Goal: Task Accomplishment & Management: Manage account settings

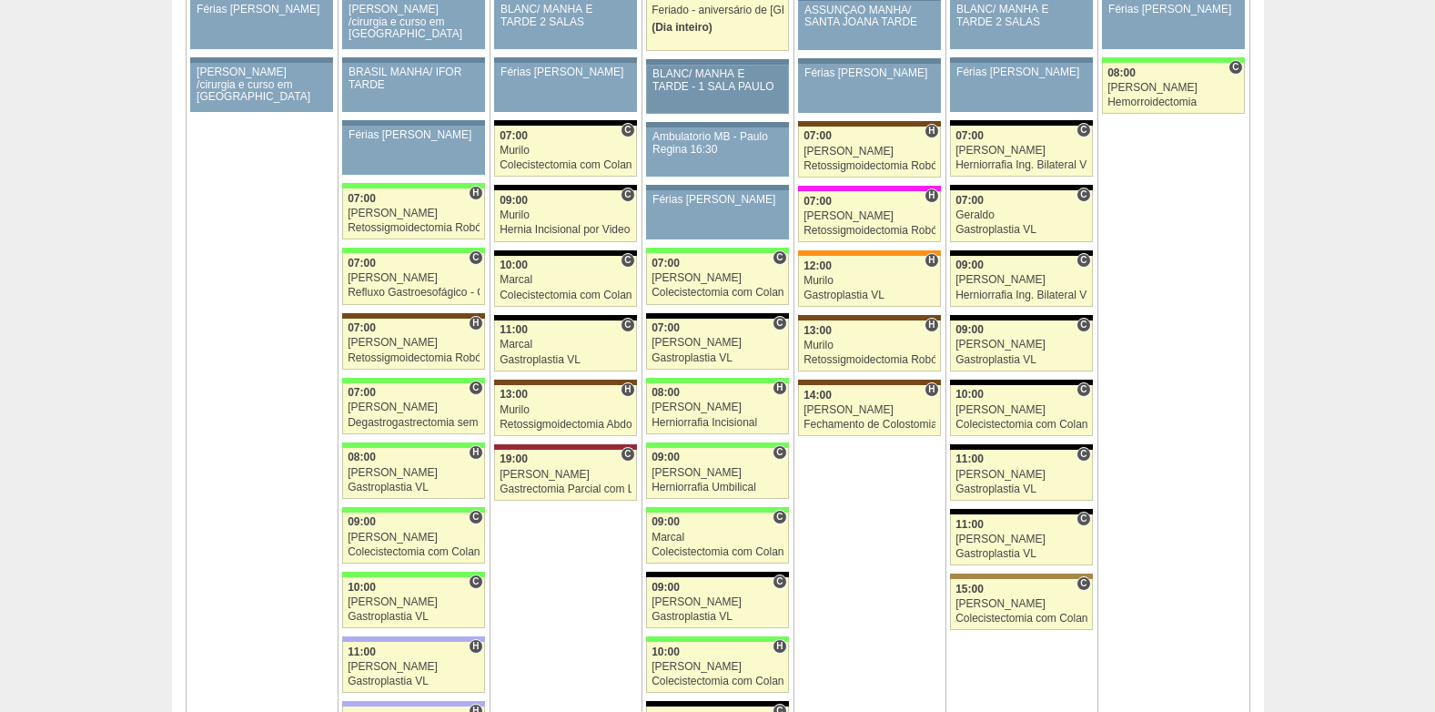
scroll to position [2731, 0]
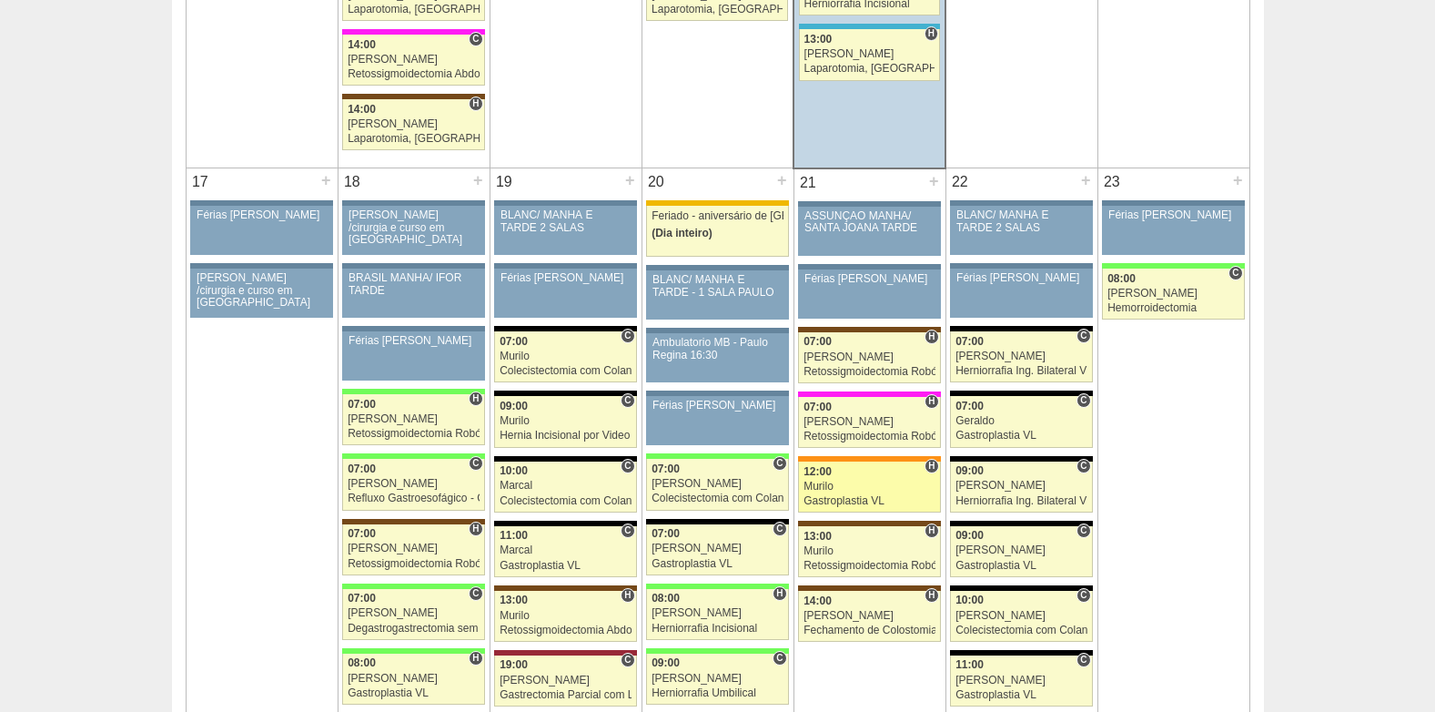
click at [854, 490] on div "Murilo" at bounding box center [870, 487] width 132 height 12
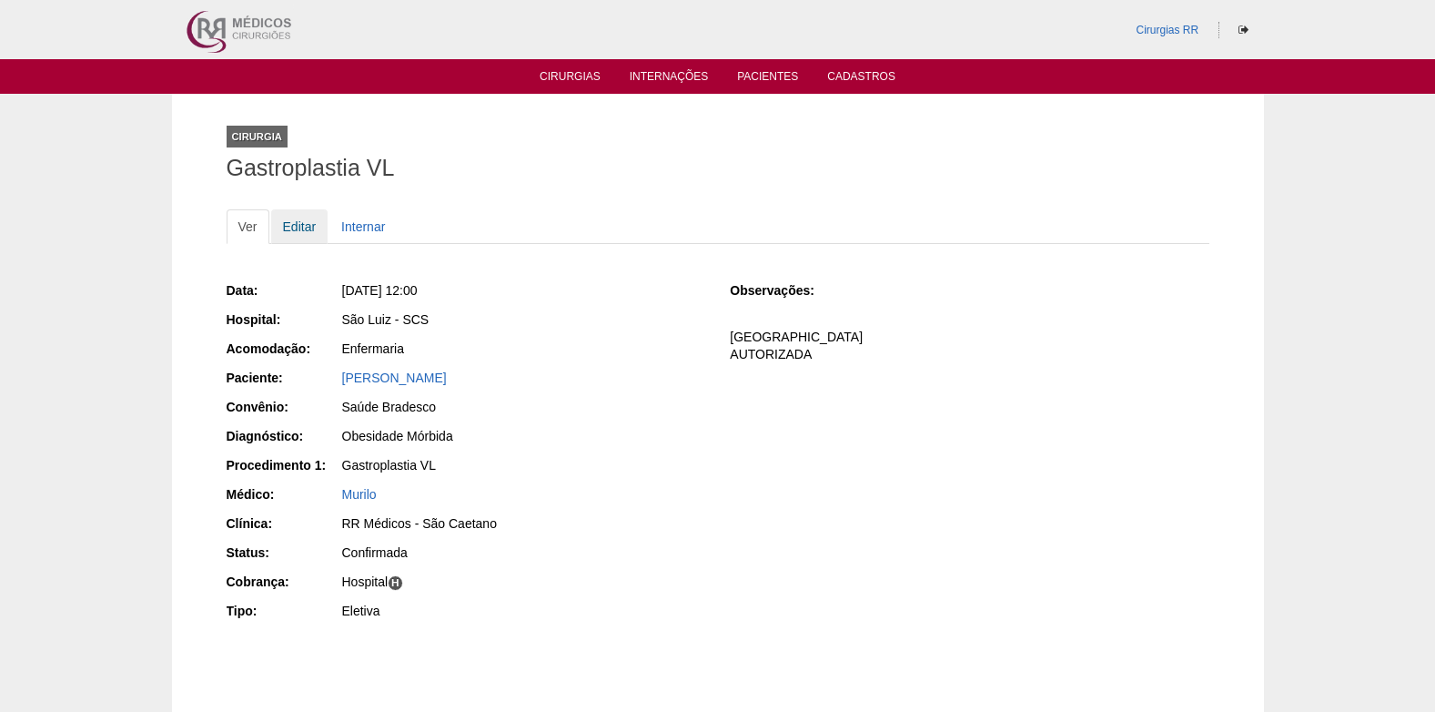
click at [300, 222] on link "Editar" at bounding box center [299, 226] width 57 height 35
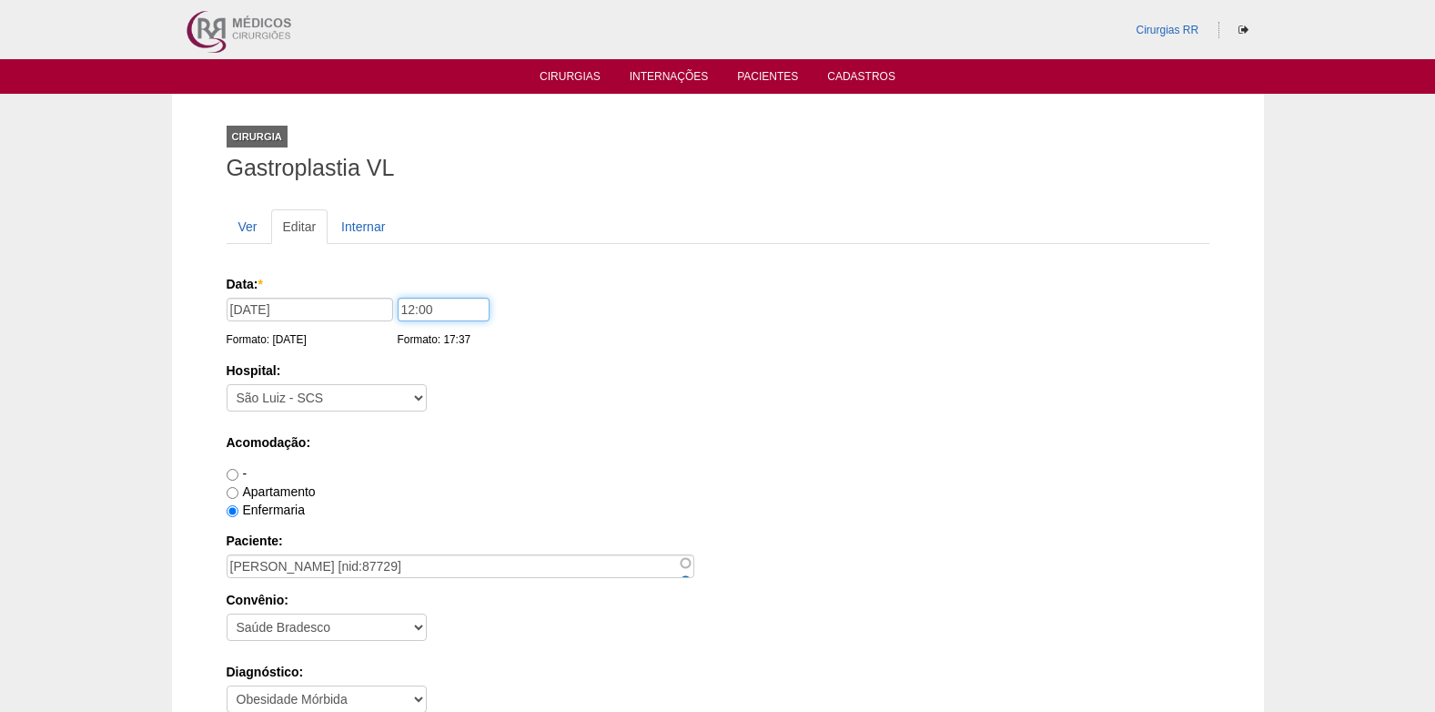
click at [409, 312] on input "12:00" at bounding box center [444, 310] width 92 height 24
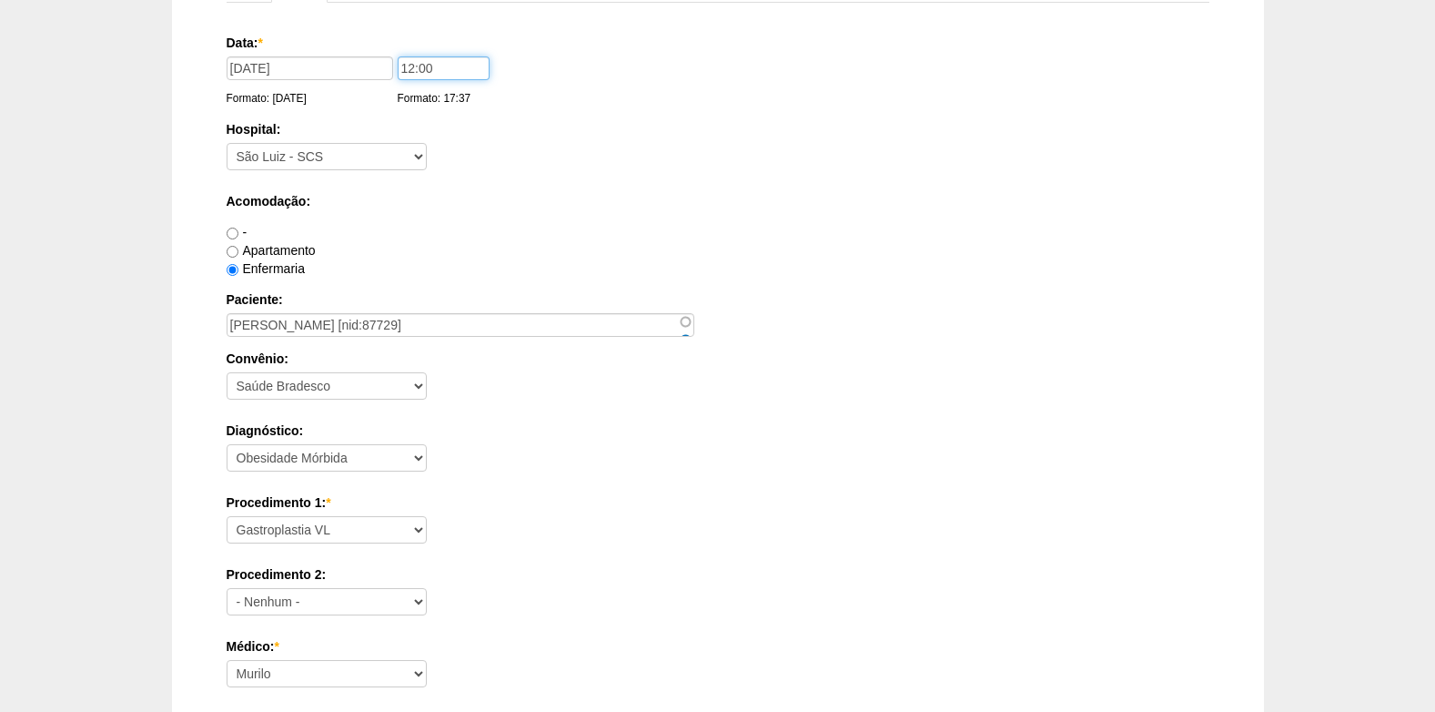
scroll to position [273, 0]
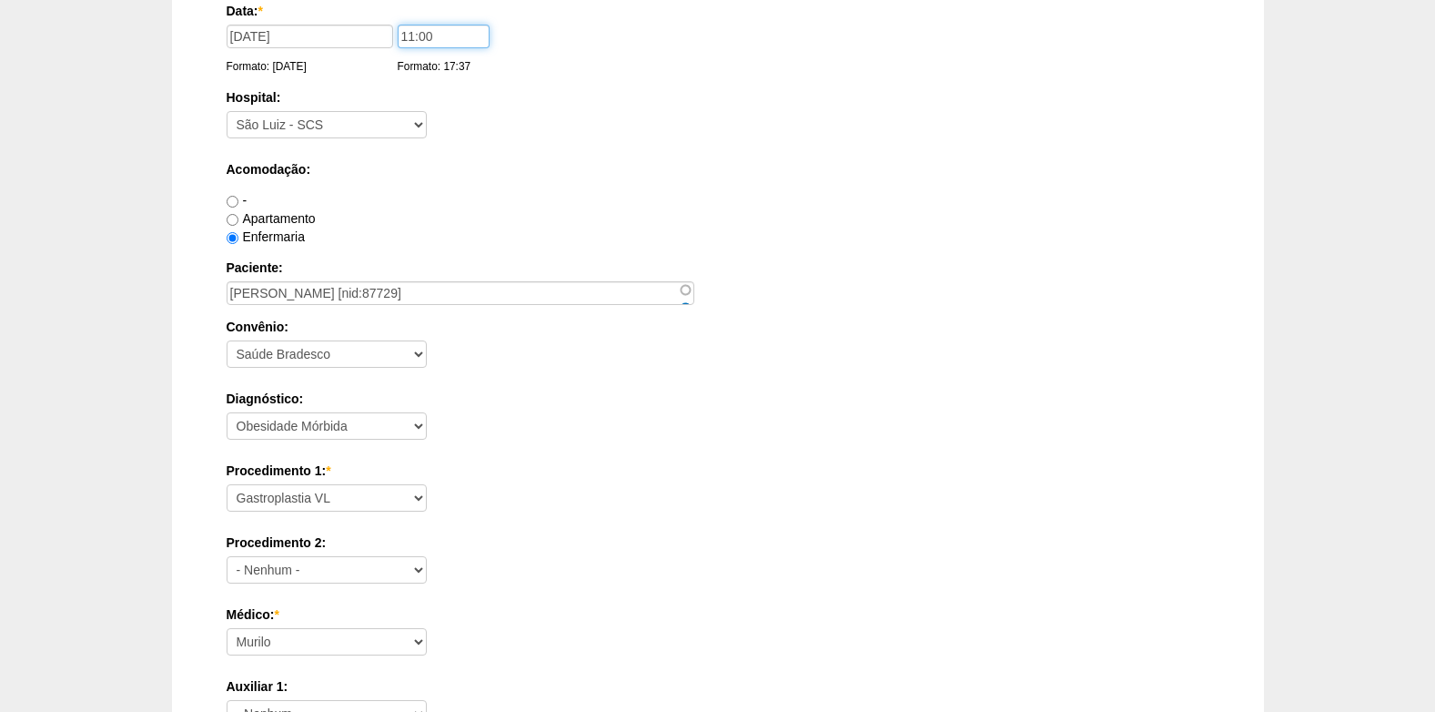
type input "11:00"
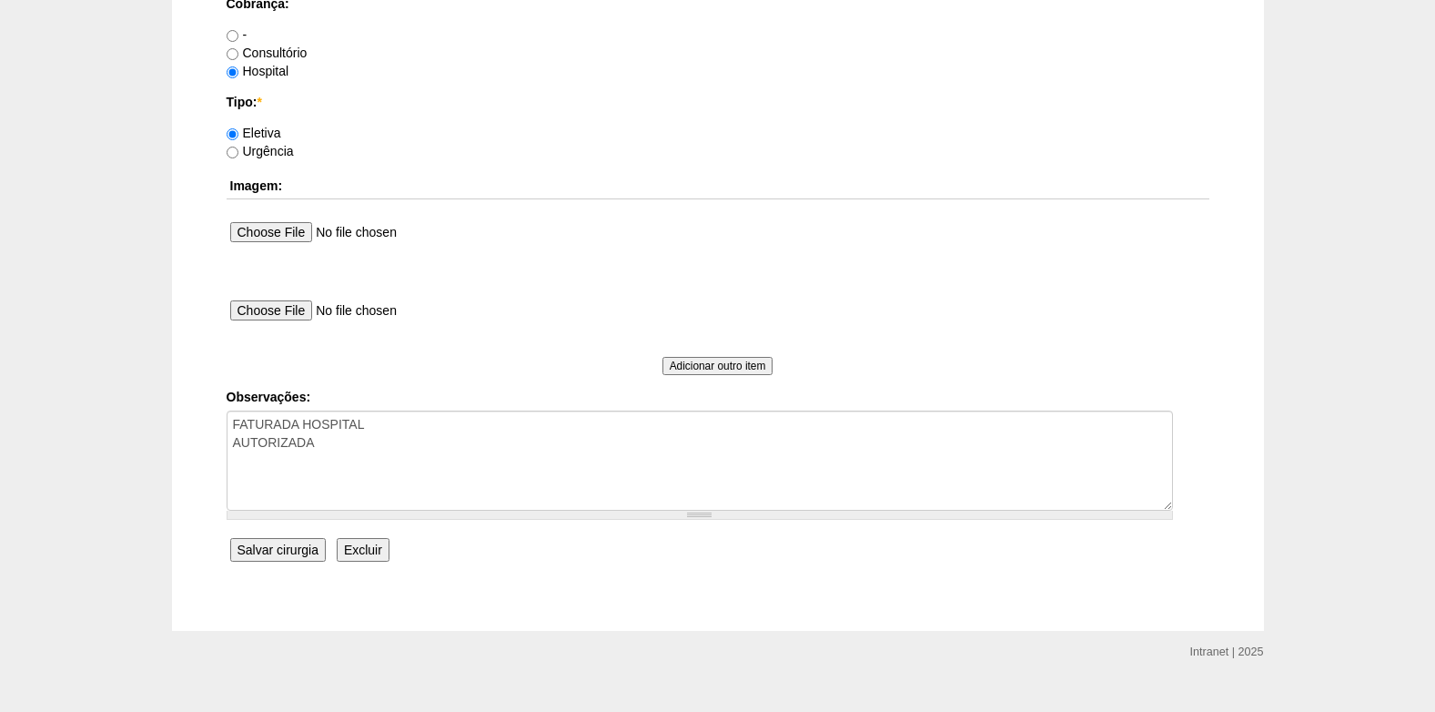
scroll to position [1634, 0]
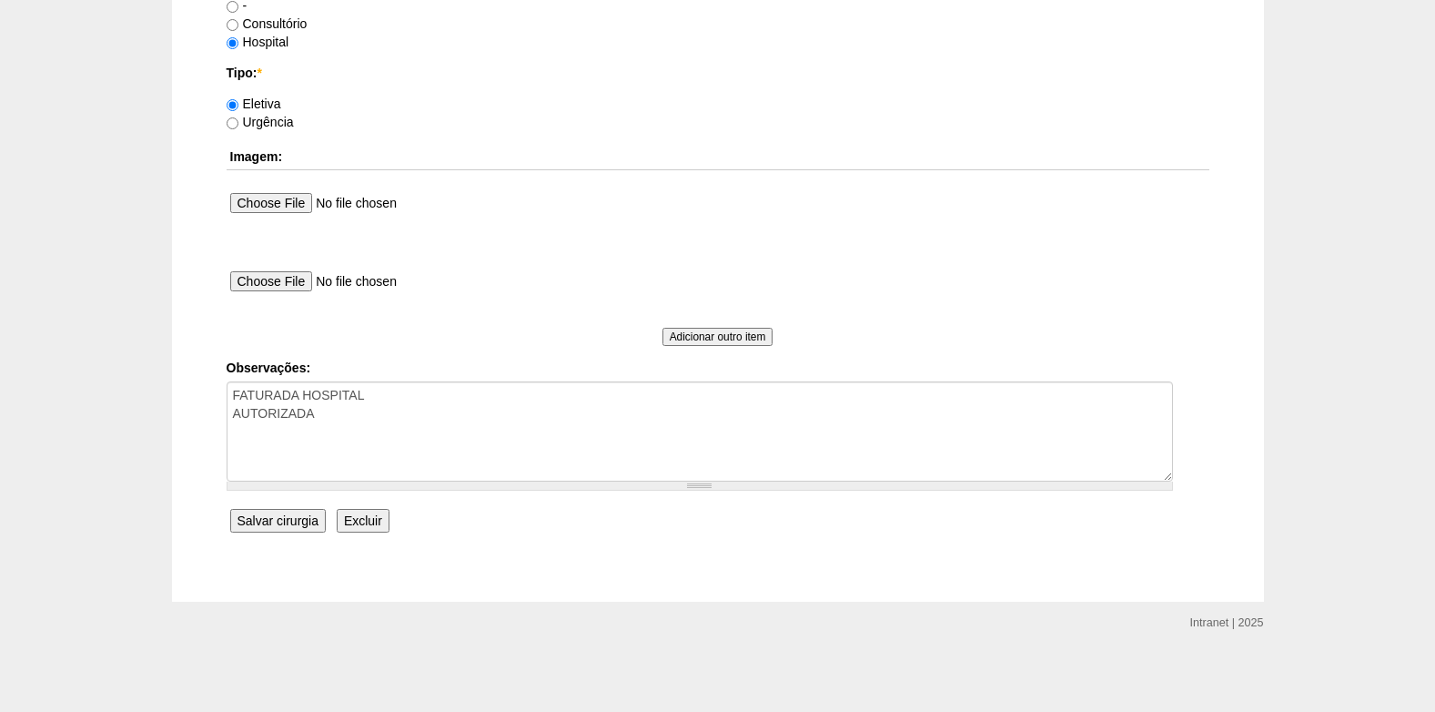
click at [286, 518] on input "Salvar cirurgia" at bounding box center [278, 521] width 96 height 24
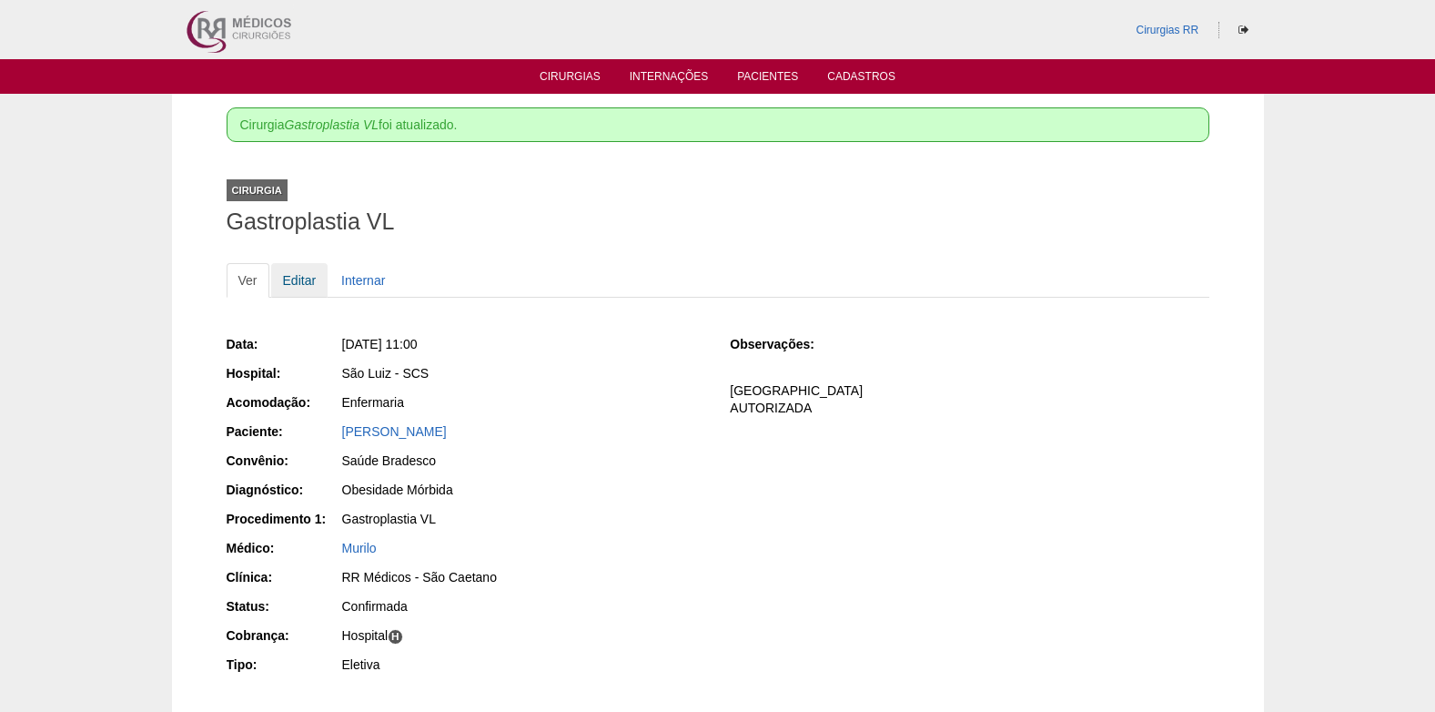
click at [308, 285] on link "Editar" at bounding box center [299, 280] width 57 height 35
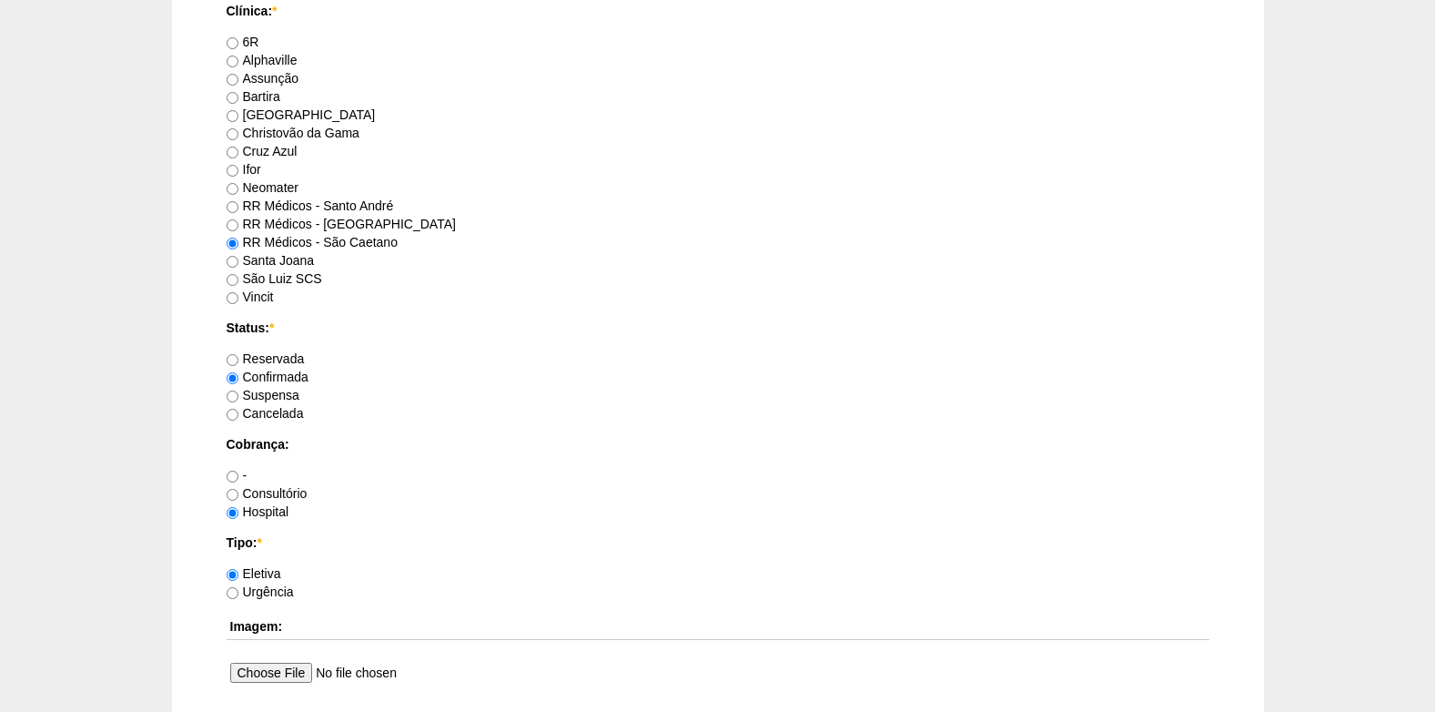
scroll to position [1274, 0]
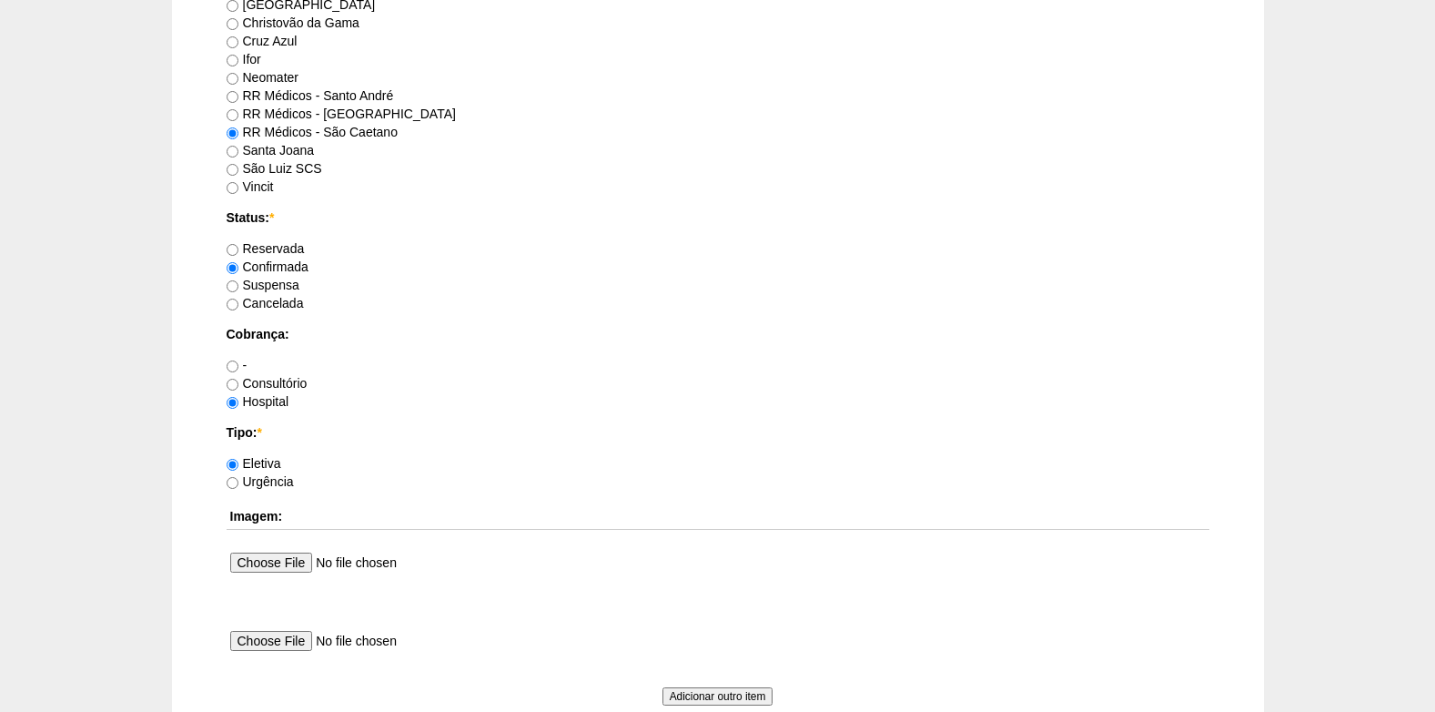
click at [239, 109] on label "RR Médicos - São Bernardo do Campo" at bounding box center [341, 113] width 229 height 15
click at [238, 109] on input "RR Médicos - São Bernardo do Campo" at bounding box center [233, 115] width 12 height 12
radio input "true"
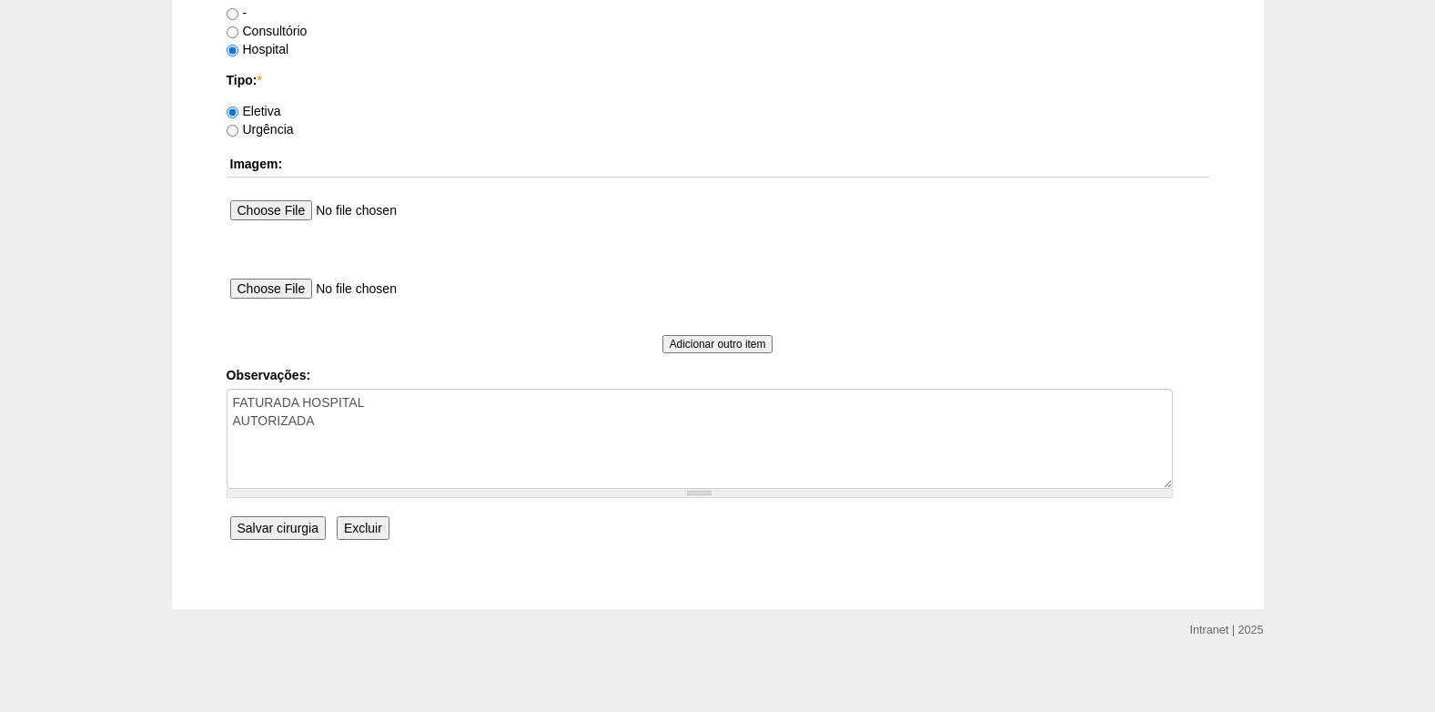
scroll to position [1634, 0]
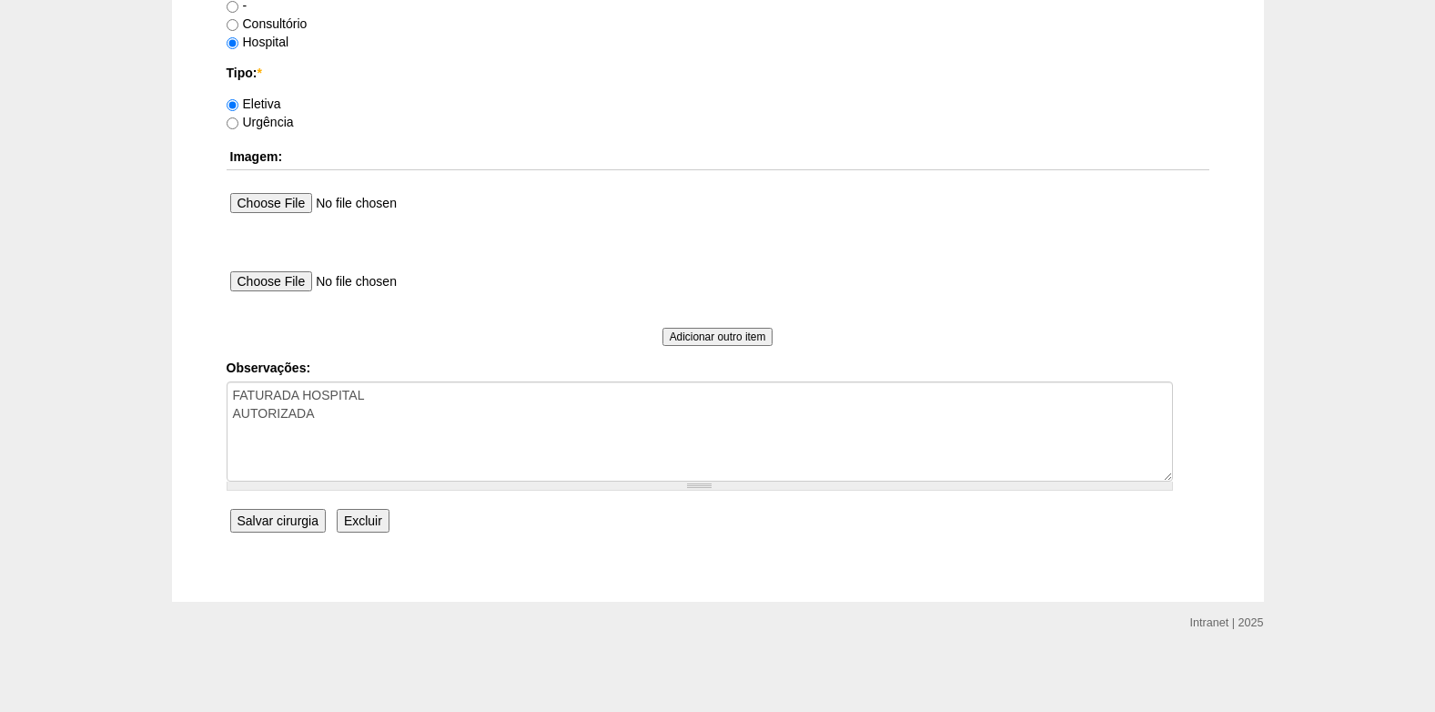
click at [286, 525] on input "Salvar cirurgia" at bounding box center [278, 521] width 96 height 24
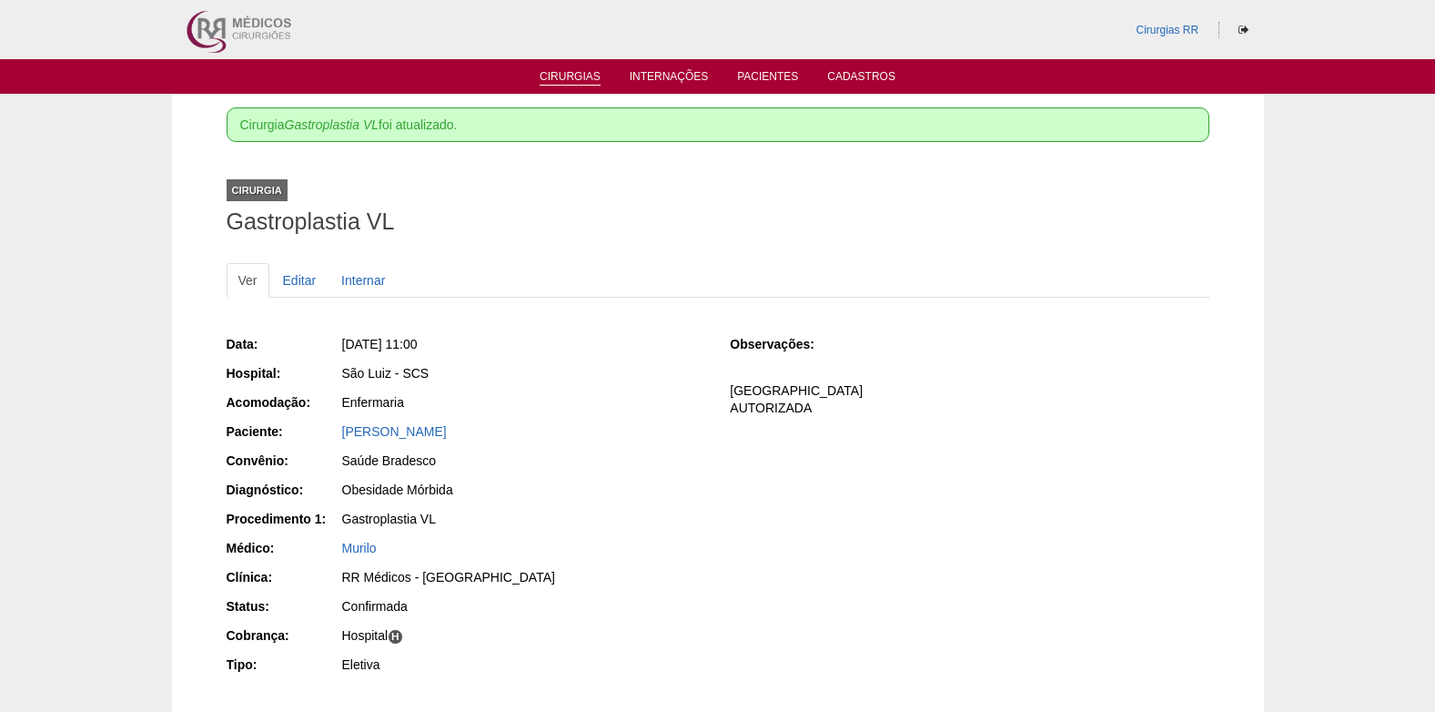
click at [549, 81] on link "Cirurgias" at bounding box center [570, 77] width 61 height 15
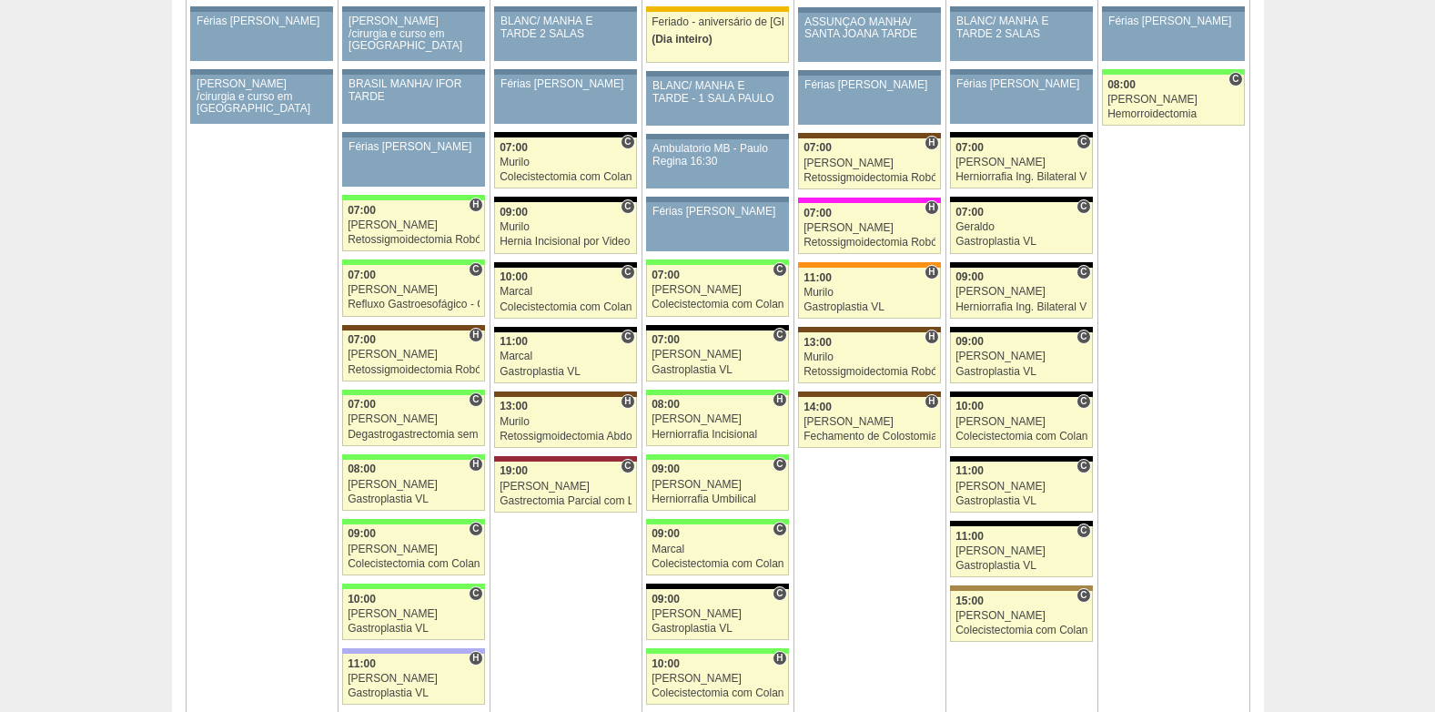
scroll to position [2913, 0]
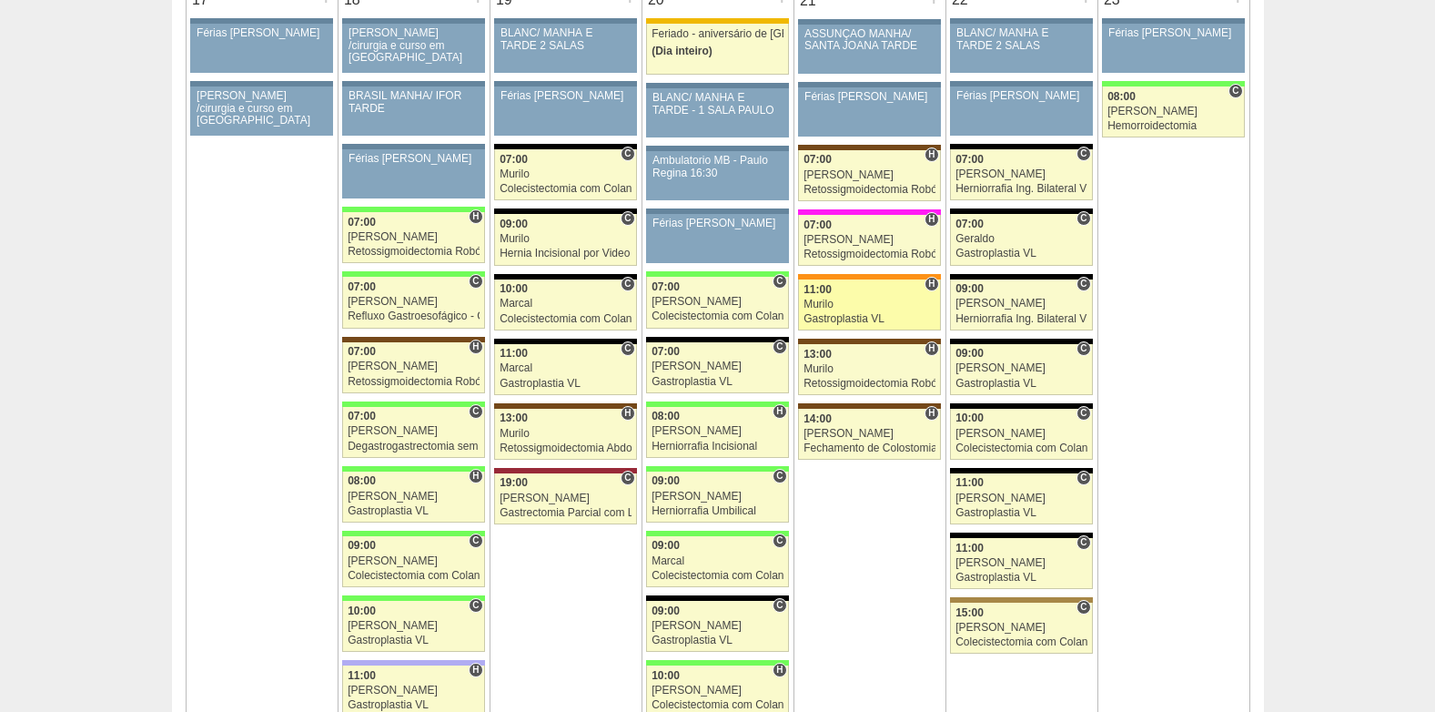
click at [848, 306] on div "Murilo" at bounding box center [870, 305] width 132 height 12
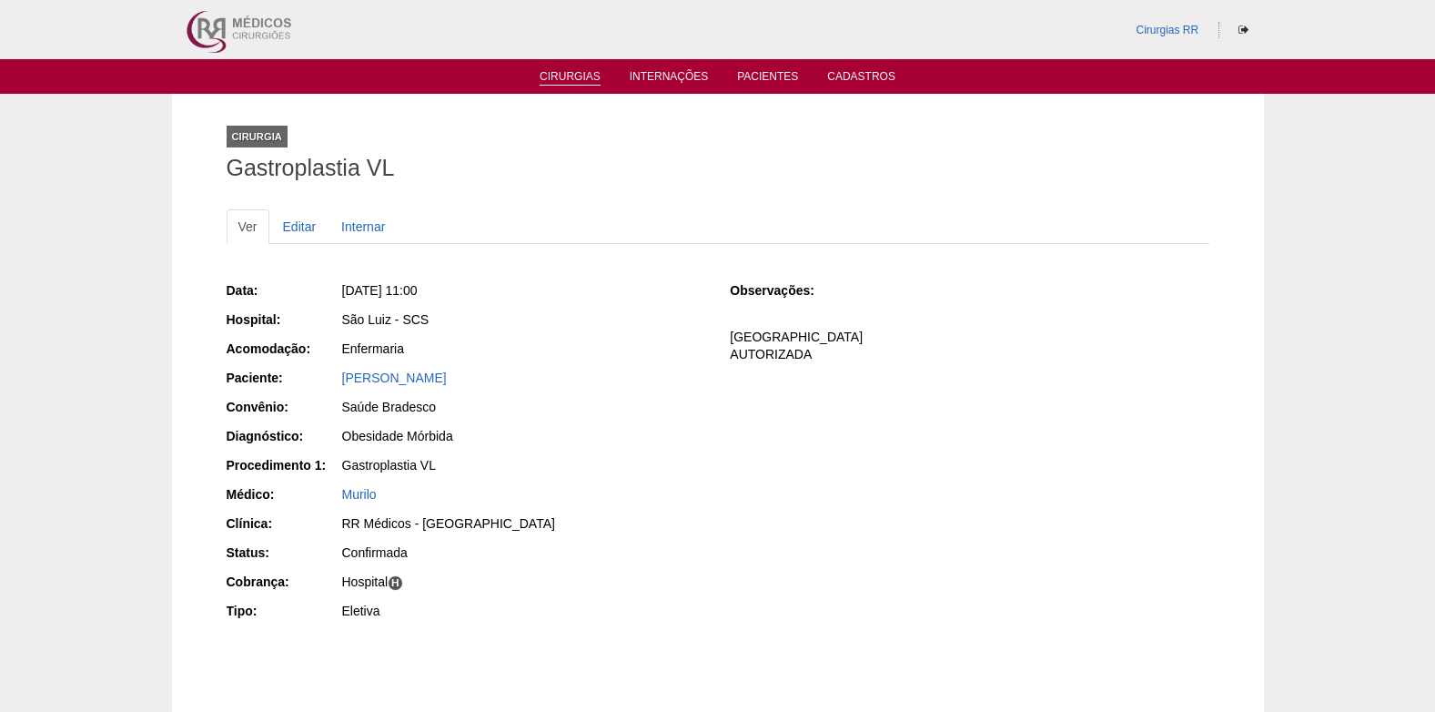
click at [583, 76] on link "Cirurgias" at bounding box center [570, 77] width 61 height 15
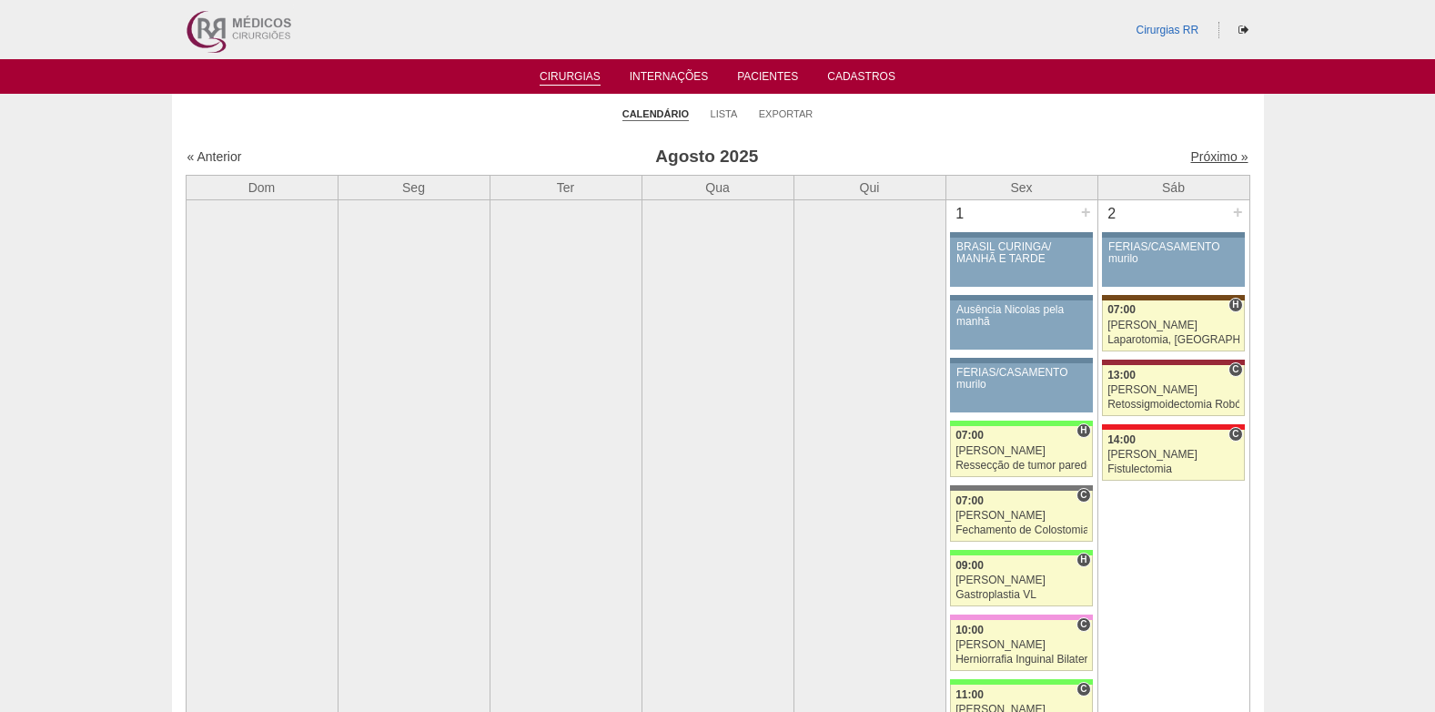
click at [1215, 159] on link "Próximo »" at bounding box center [1219, 156] width 57 height 15
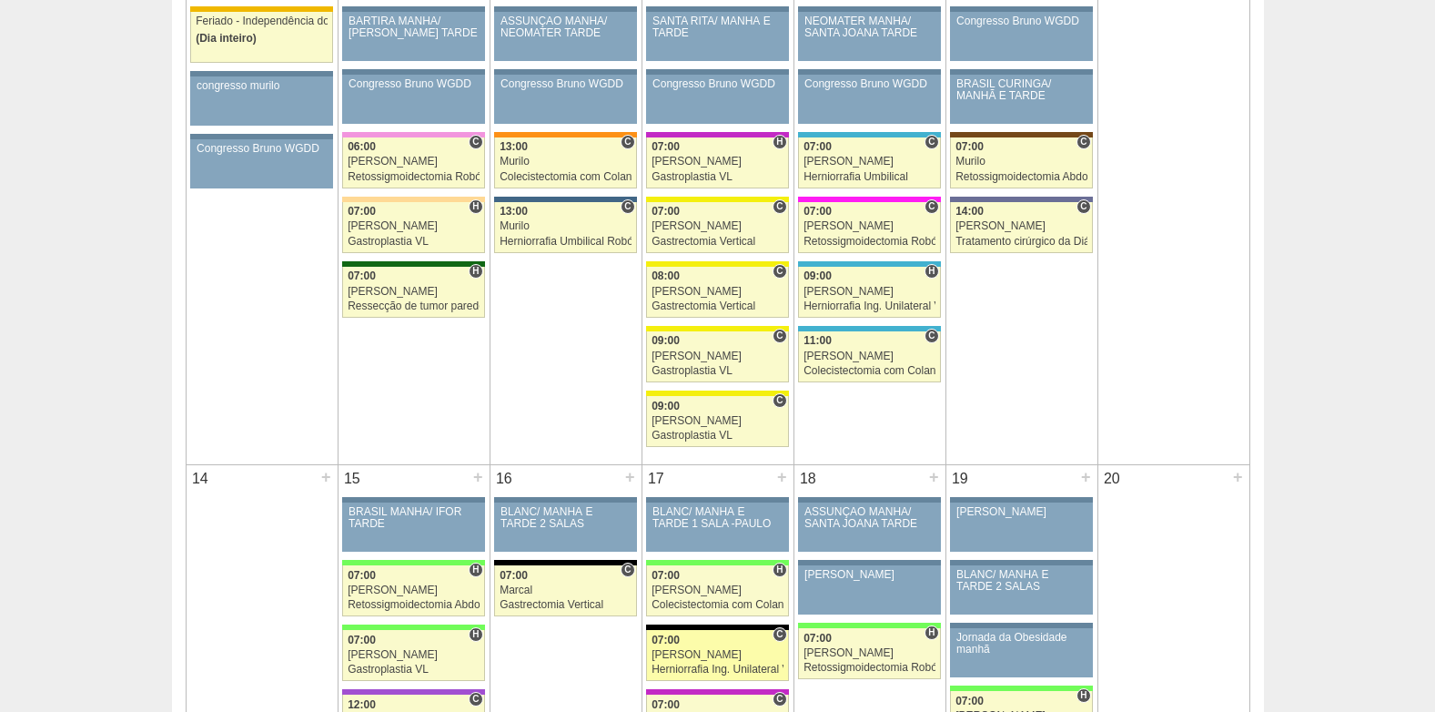
scroll to position [1183, 0]
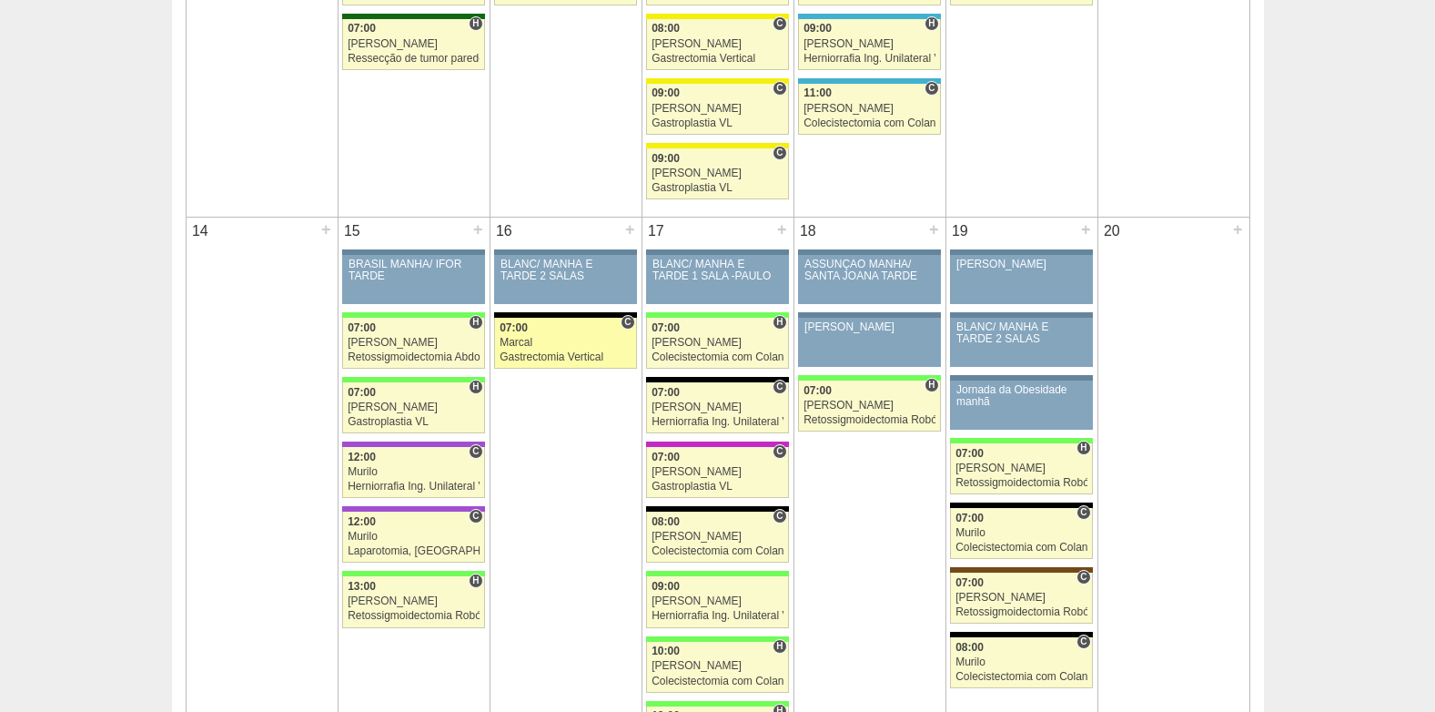
click at [568, 347] on div "Marcal" at bounding box center [566, 343] width 132 height 12
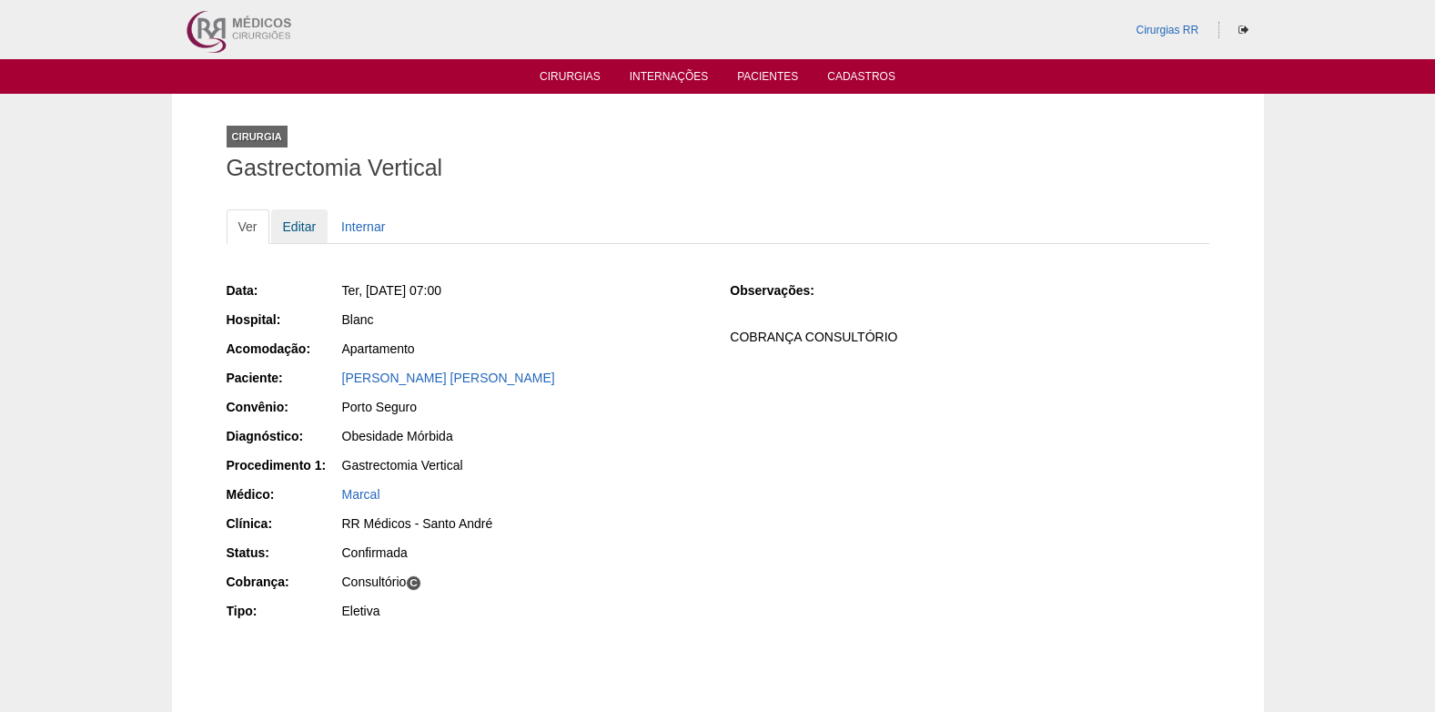
click at [300, 221] on link "Editar" at bounding box center [299, 226] width 57 height 35
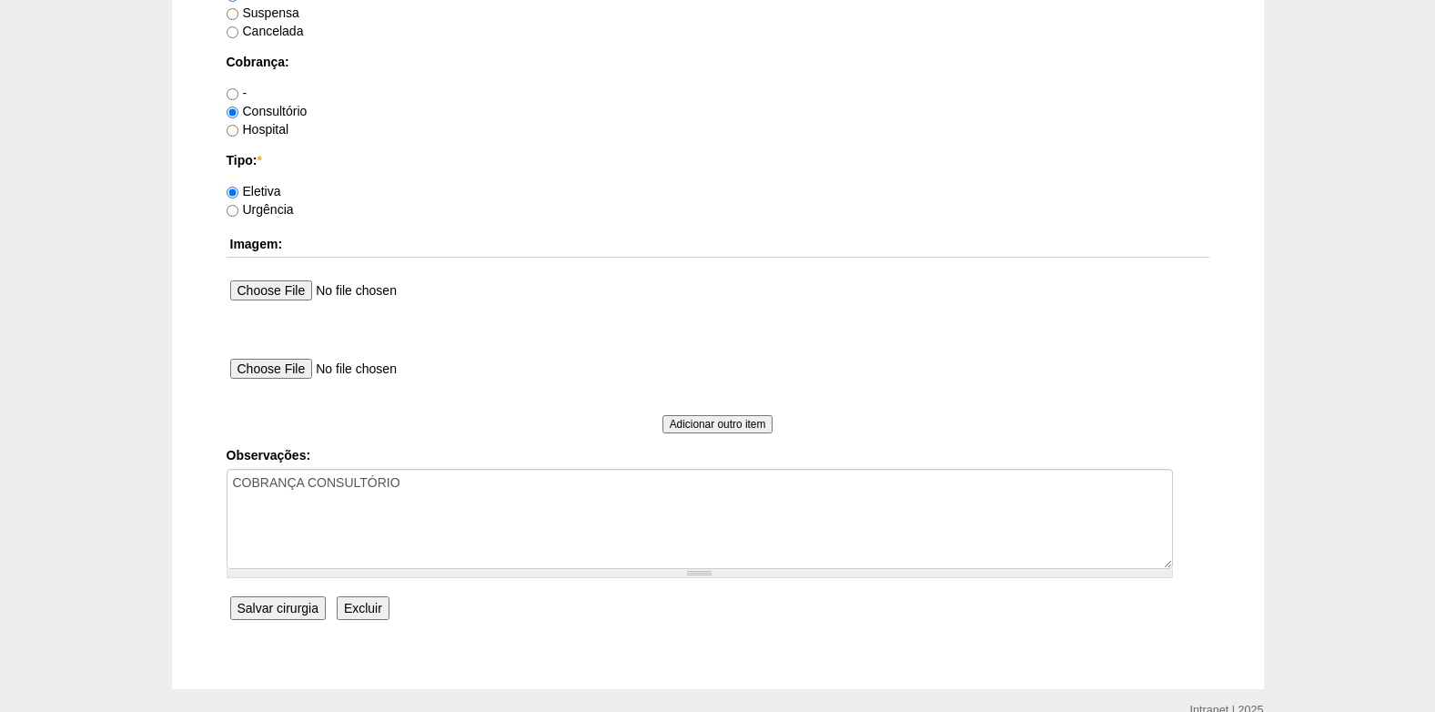
scroll to position [1634, 0]
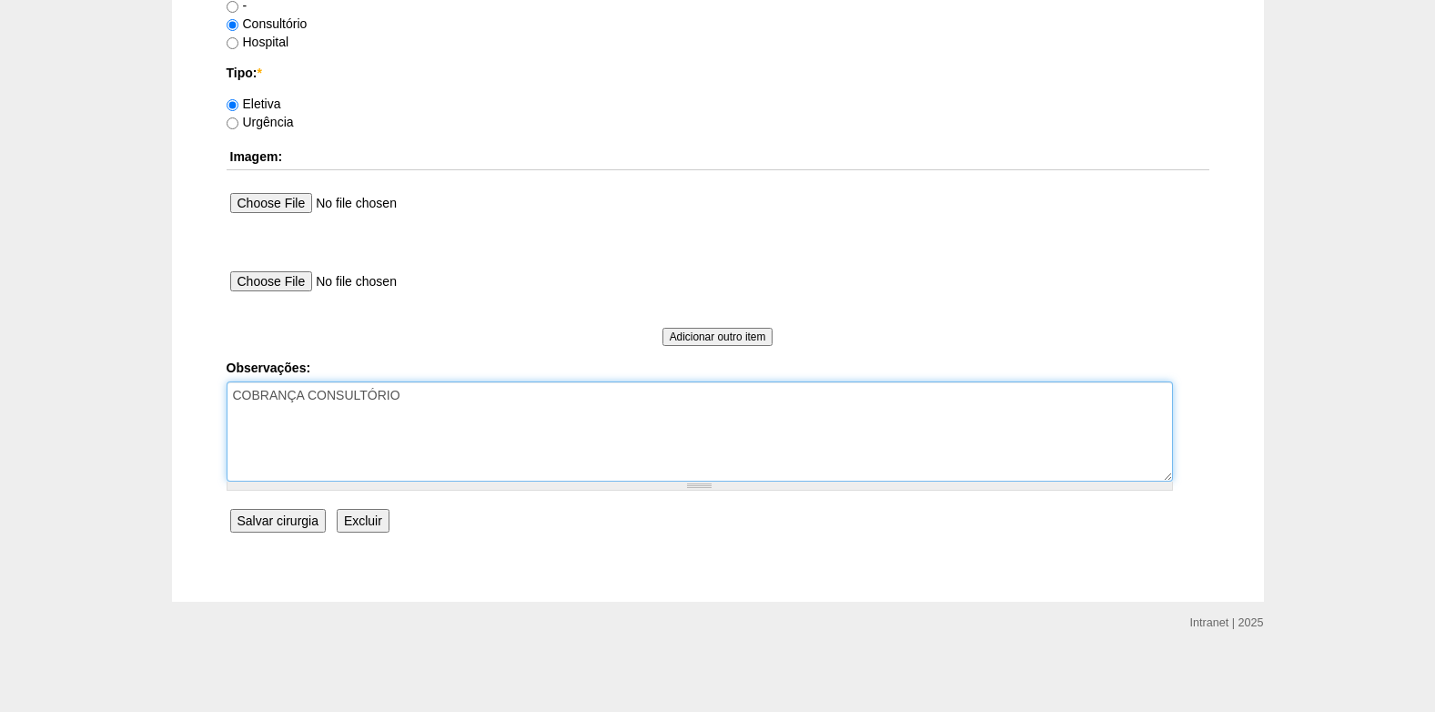
click at [326, 438] on textarea "COBRANÇA CONSULTÓRIO" at bounding box center [700, 431] width 947 height 100
click at [401, 402] on textarea "COBRANÇA CONSULTÓRIO" at bounding box center [700, 431] width 947 height 100
type textarea "COBRANÇA CONSULTÓRIO AUTORIZADO VENCE 25/10"
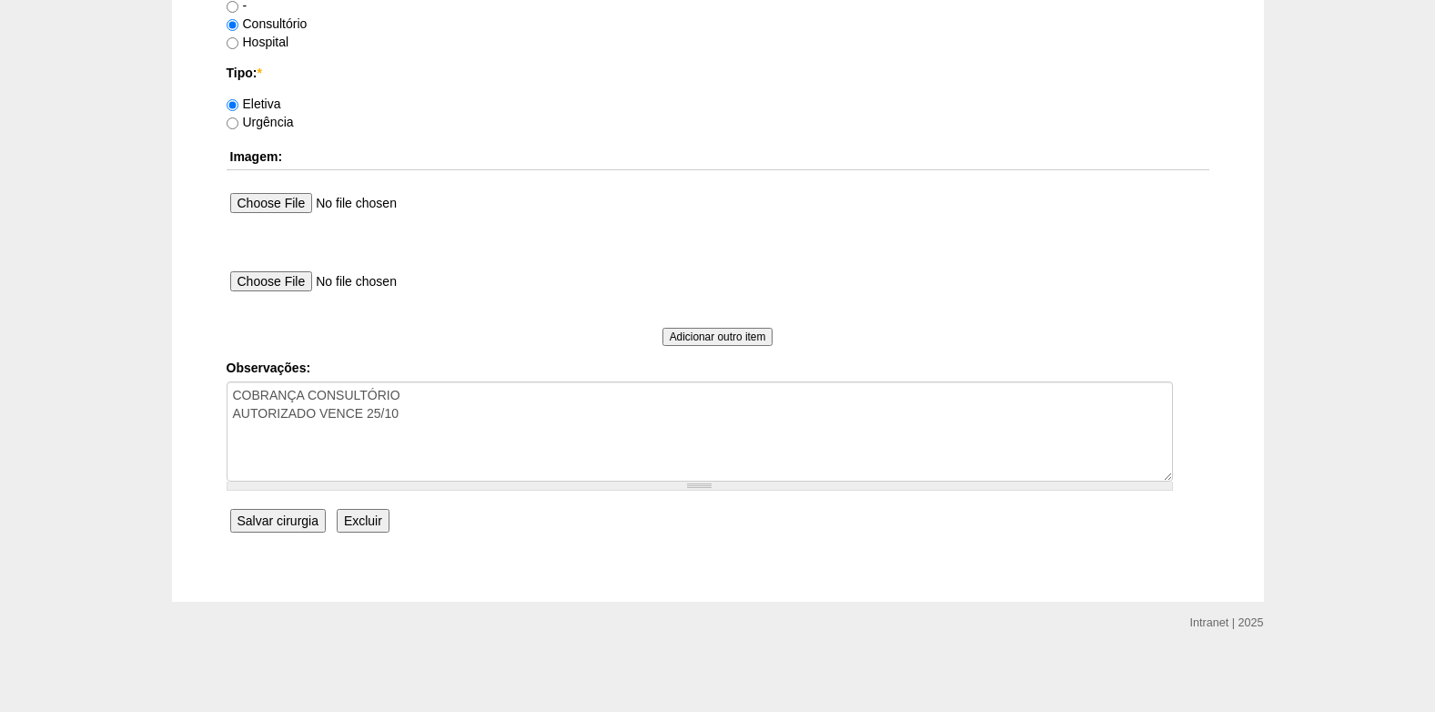
click at [271, 524] on input "Salvar cirurgia" at bounding box center [278, 521] width 96 height 24
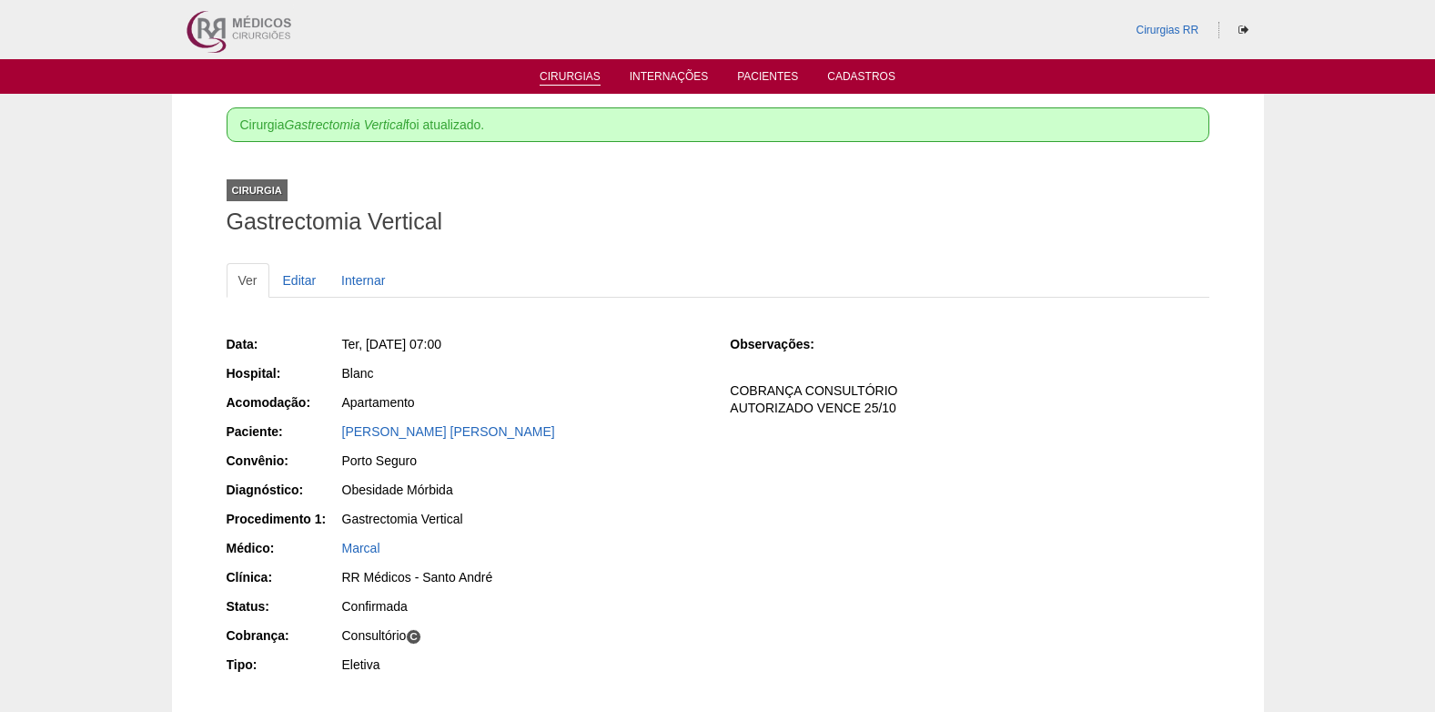
click at [562, 78] on link "Cirurgias" at bounding box center [570, 77] width 61 height 15
